Goal: Obtain resource: Download file/media

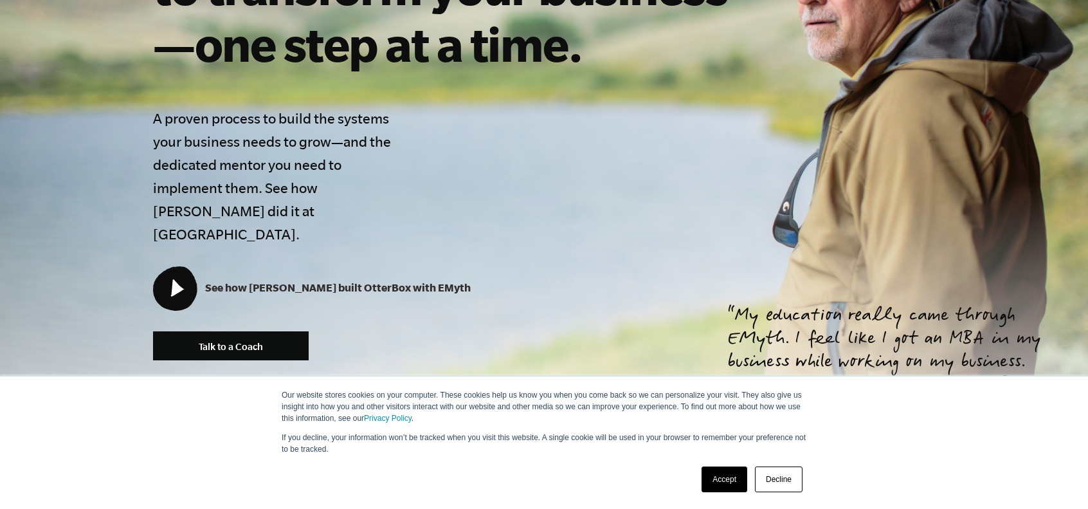
scroll to position [386, 0]
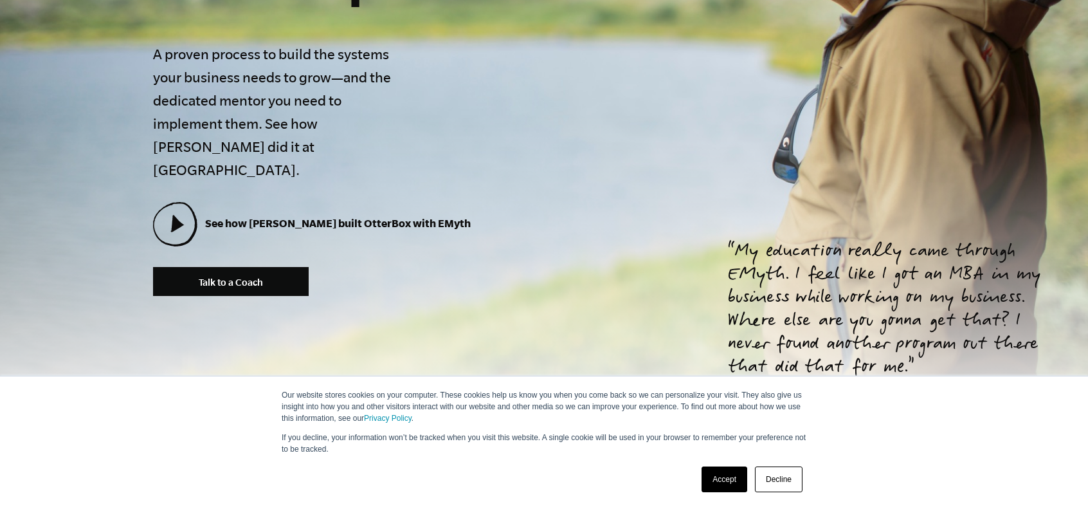
click at [707, 475] on link "Accept" at bounding box center [724, 479] width 46 height 26
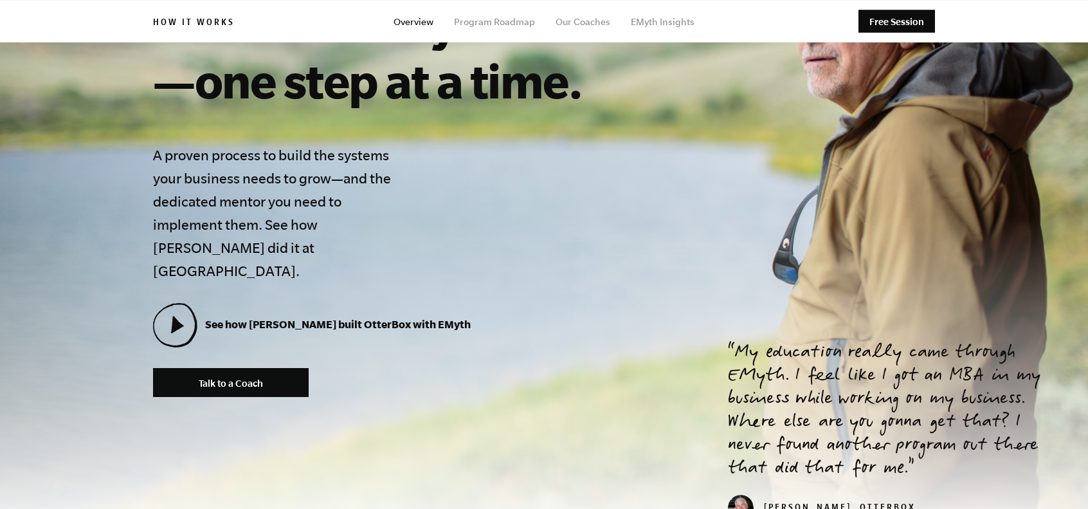
scroll to position [257, 0]
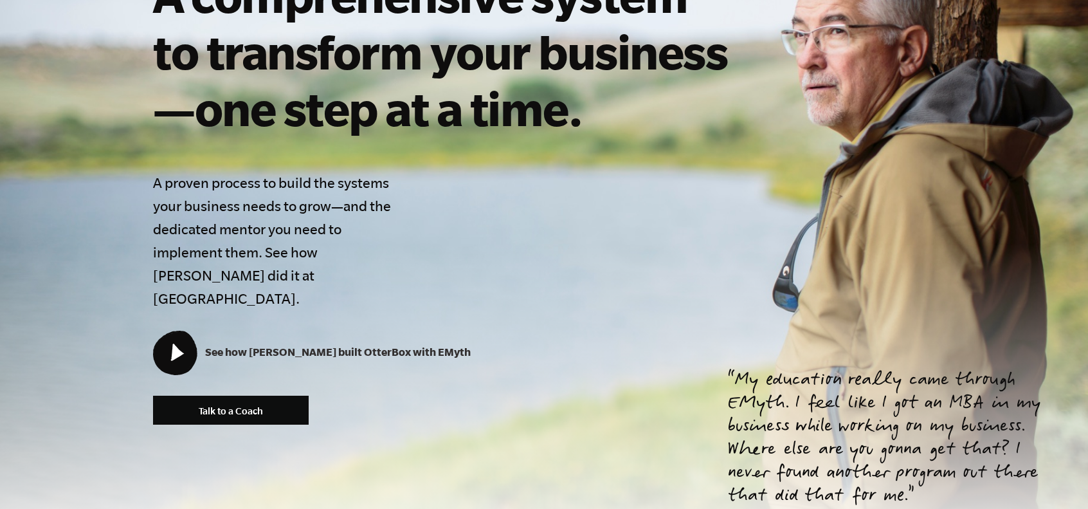
click at [168, 331] on icon at bounding box center [175, 352] width 42 height 42
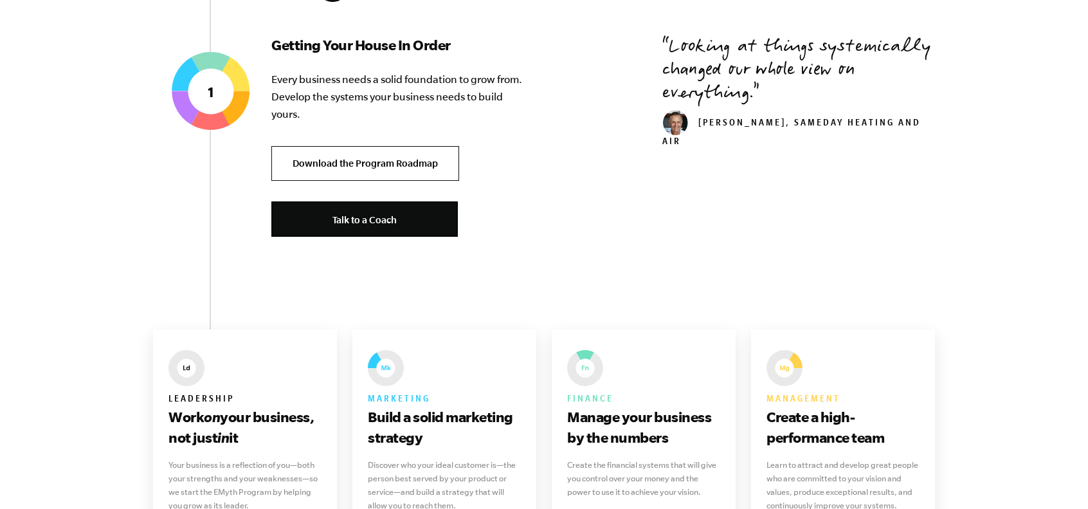
scroll to position [579, 0]
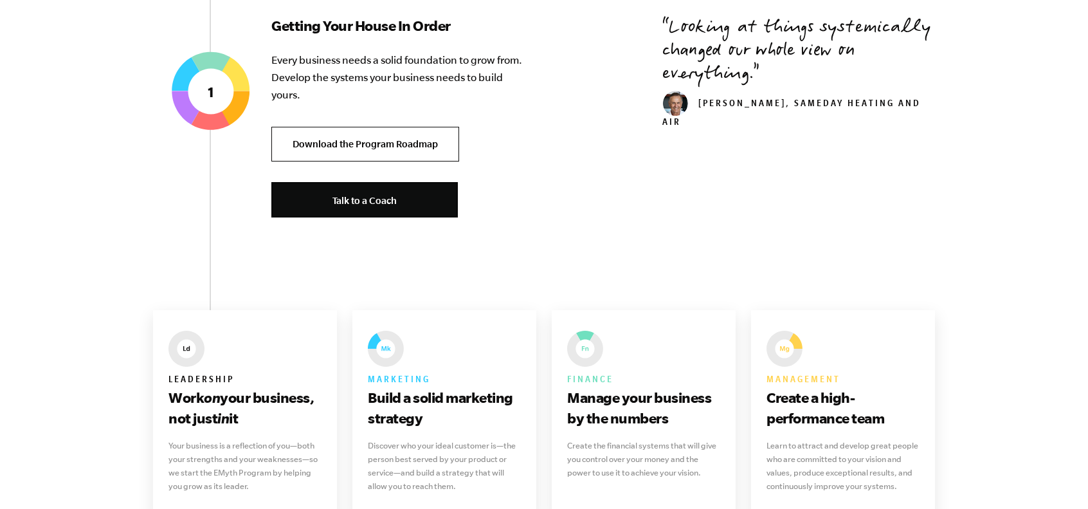
click at [387, 150] on link "Download the Program Roadmap" at bounding box center [365, 144] width 188 height 35
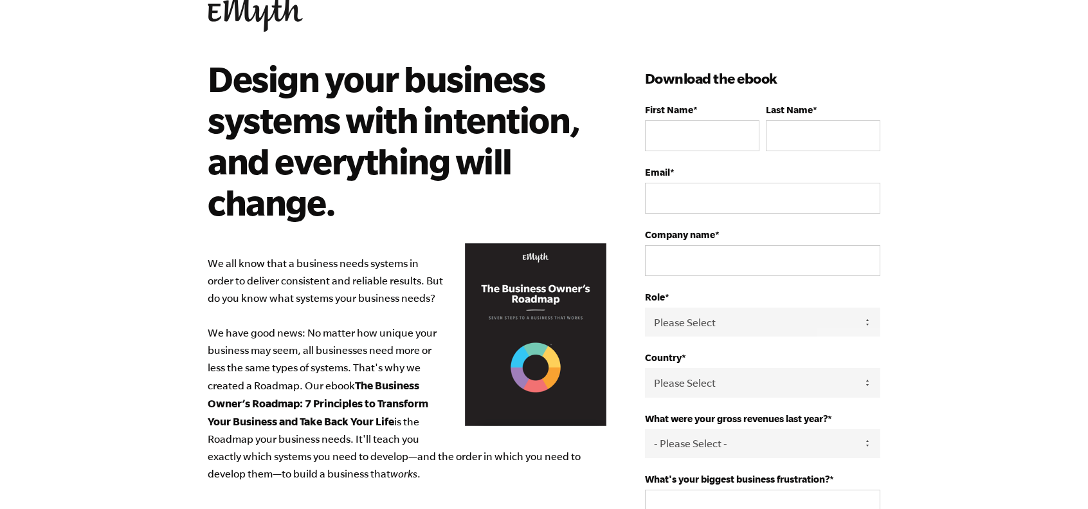
scroll to position [64, 0]
